Goal: Check status: Check status

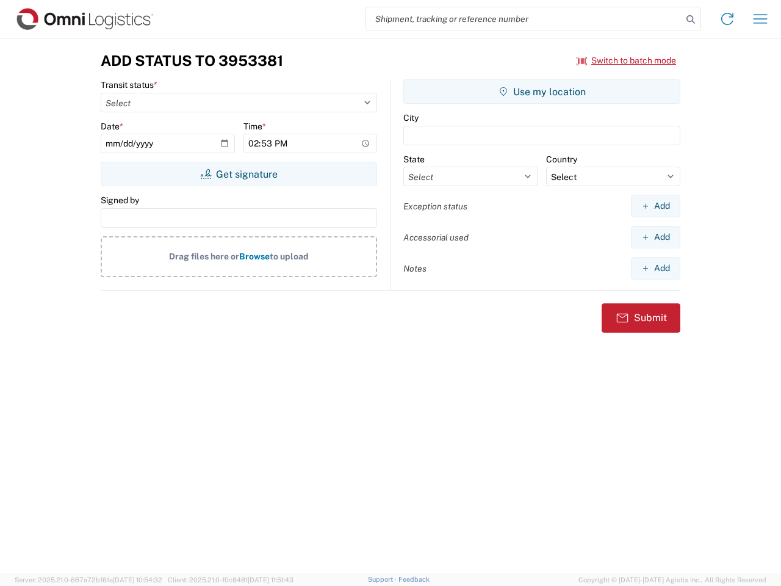
click at [524, 19] on input "search" at bounding box center [524, 18] width 316 height 23
click at [691, 20] on icon at bounding box center [690, 19] width 17 height 17
click at [727, 19] on icon at bounding box center [727, 19] width 20 height 20
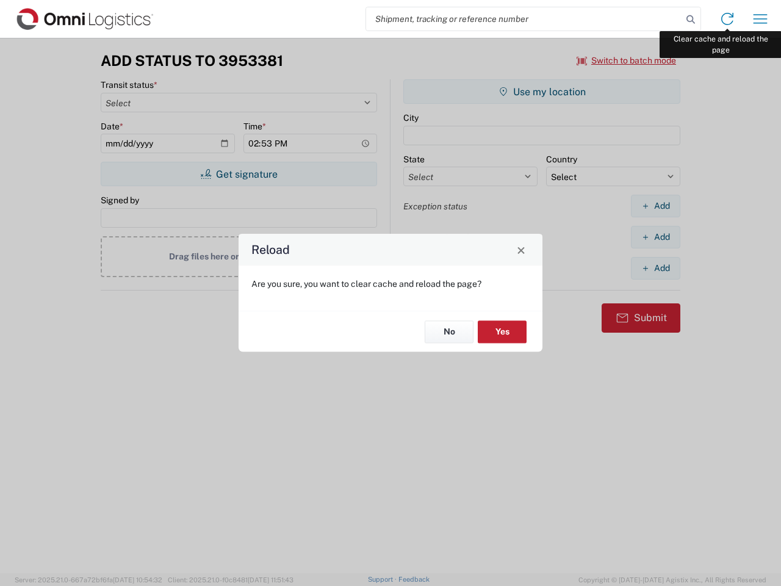
click at [760, 19] on div "Reload Are you sure, you want to clear cache and reload the page? No Yes" at bounding box center [390, 293] width 781 height 586
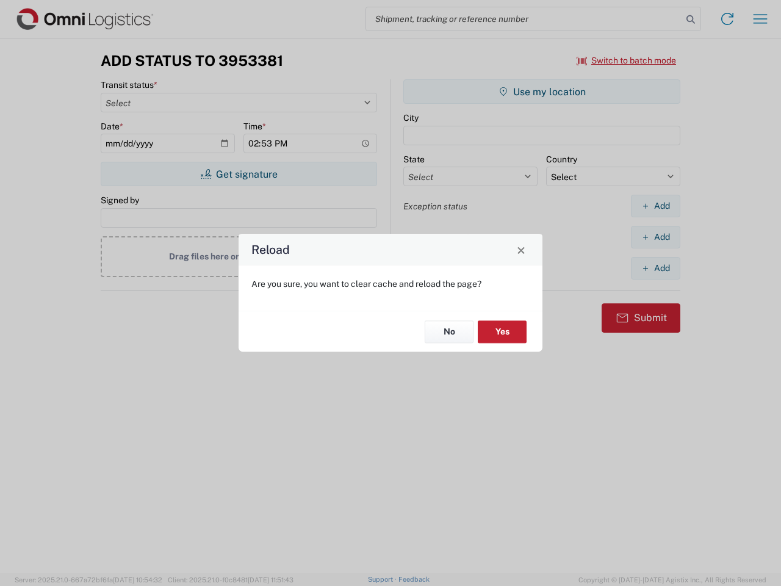
click at [626, 60] on div "Reload Are you sure, you want to clear cache and reload the page? No Yes" at bounding box center [390, 293] width 781 height 586
click at [239, 174] on div "Reload Are you sure, you want to clear cache and reload the page? No Yes" at bounding box center [390, 293] width 781 height 586
click at [542, 92] on div "Reload Are you sure, you want to clear cache and reload the page? No Yes" at bounding box center [390, 293] width 781 height 586
click at [655, 206] on div "Reload Are you sure, you want to clear cache and reload the page? No Yes" at bounding box center [390, 293] width 781 height 586
click at [655, 237] on div "Reload Are you sure, you want to clear cache and reload the page? No Yes" at bounding box center [390, 293] width 781 height 586
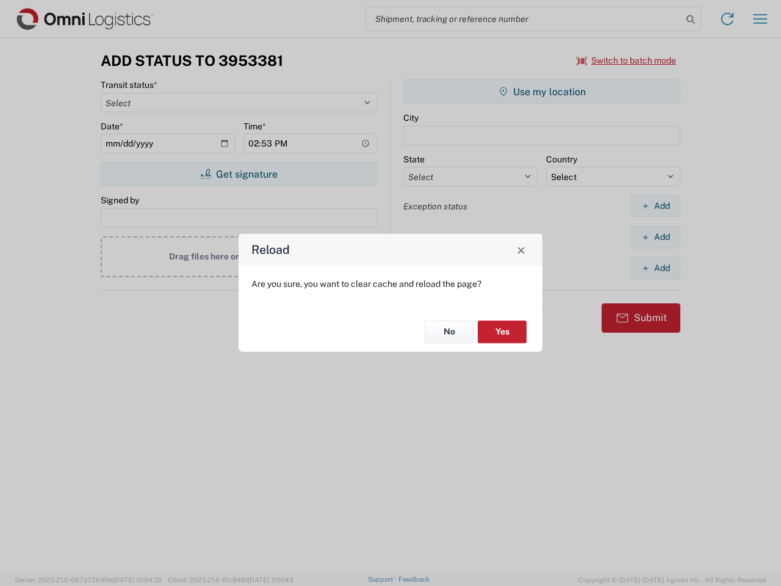
click at [655, 268] on div "Reload Are you sure, you want to clear cache and reload the page? No Yes" at bounding box center [390, 293] width 781 height 586
